Goal: Information Seeking & Learning: Learn about a topic

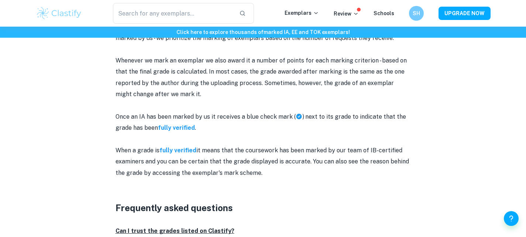
scroll to position [722, 0]
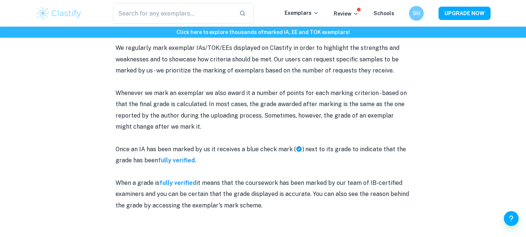
click at [54, 17] on img at bounding box center [59, 13] width 47 height 15
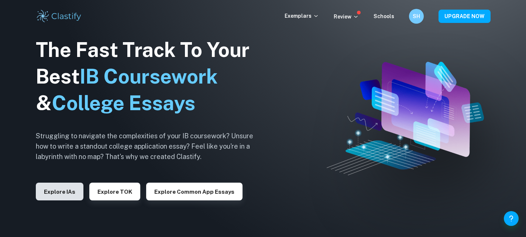
click at [69, 189] on button "Explore IAs" at bounding box center [60, 191] width 48 height 18
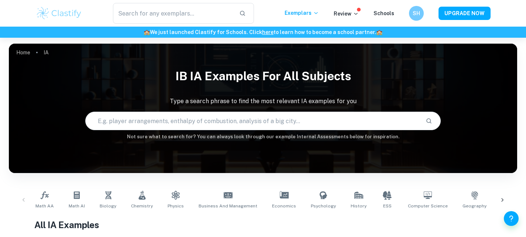
click at [504, 200] on icon at bounding box center [502, 199] width 7 height 7
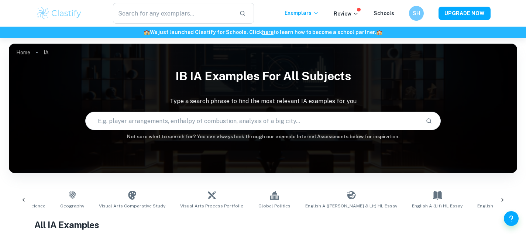
scroll to position [0, 415]
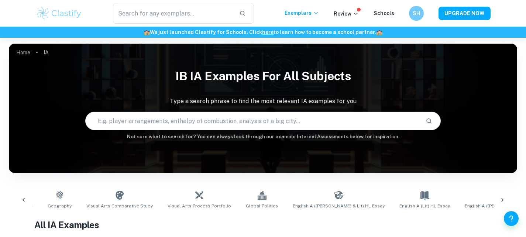
click at [504, 200] on icon at bounding box center [502, 199] width 7 height 7
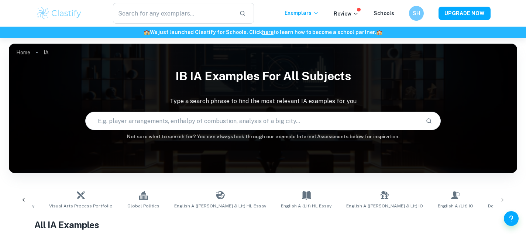
click at [504, 200] on div "Math AA Math AI Biology Chemistry Physics Business and Management Economics Psy…" at bounding box center [263, 200] width 497 height 24
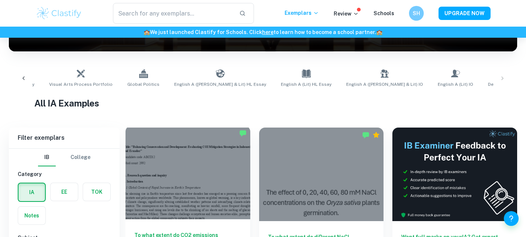
scroll to position [252, 0]
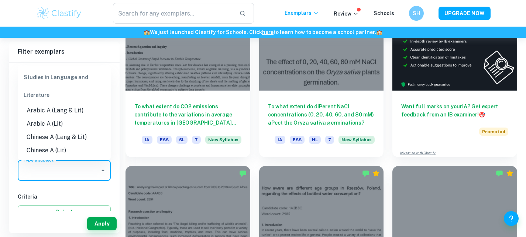
click at [72, 169] on input "Type a subject" at bounding box center [58, 170] width 75 height 14
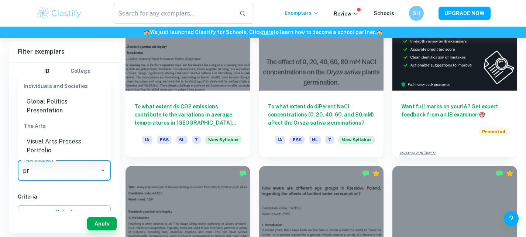
type input "p"
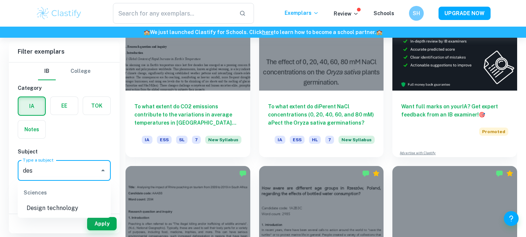
click at [45, 202] on li "Design technology" at bounding box center [64, 207] width 93 height 13
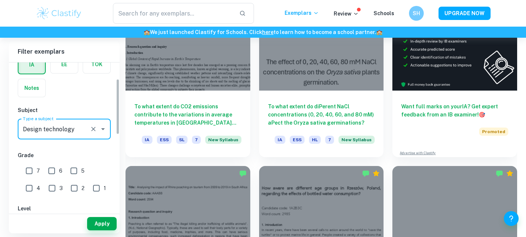
scroll to position [45, 0]
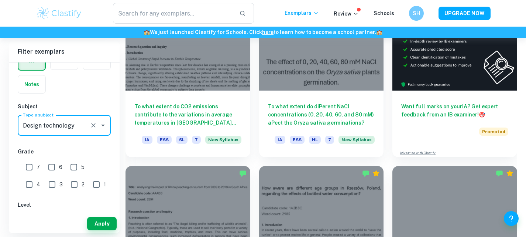
type input "Design technology"
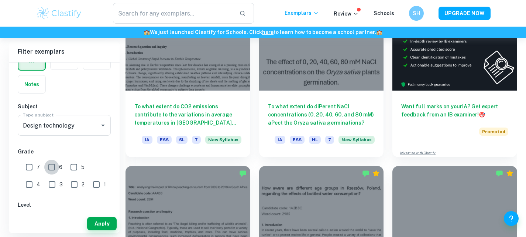
click at [57, 168] on input "6" at bounding box center [51, 167] width 15 height 15
checkbox input "true"
click at [94, 220] on button "Apply" at bounding box center [102, 223] width 30 height 13
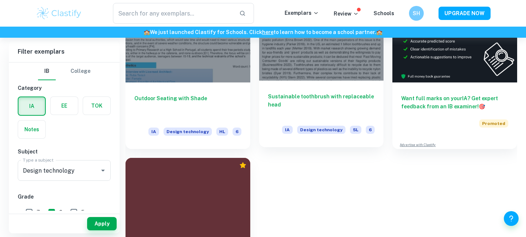
scroll to position [223, 0]
click at [296, 98] on h6 "Sustainable toothbrush with replaceable head" at bounding box center [321, 105] width 107 height 24
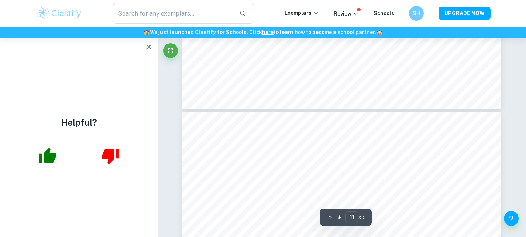
scroll to position [4633, 0]
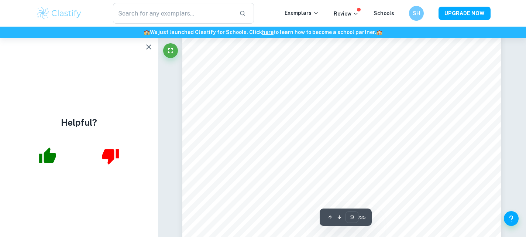
type input "8"
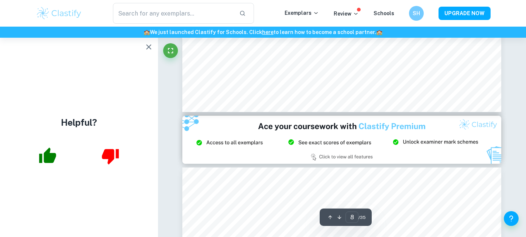
scroll to position [3666, 0]
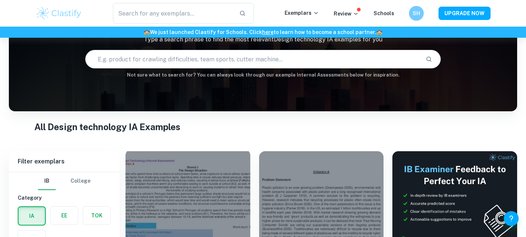
scroll to position [184, 0]
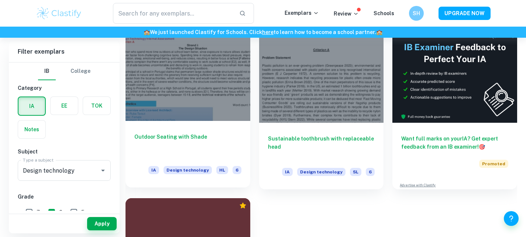
click at [192, 112] on div at bounding box center [188, 73] width 125 height 93
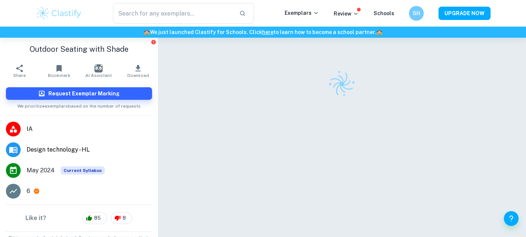
click at [338, 79] on img at bounding box center [342, 84] width 36 height 36
click at [335, 84] on img at bounding box center [342, 84] width 34 height 34
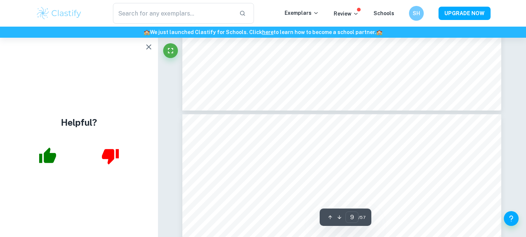
type input "10"
